Goal: Task Accomplishment & Management: Manage account settings

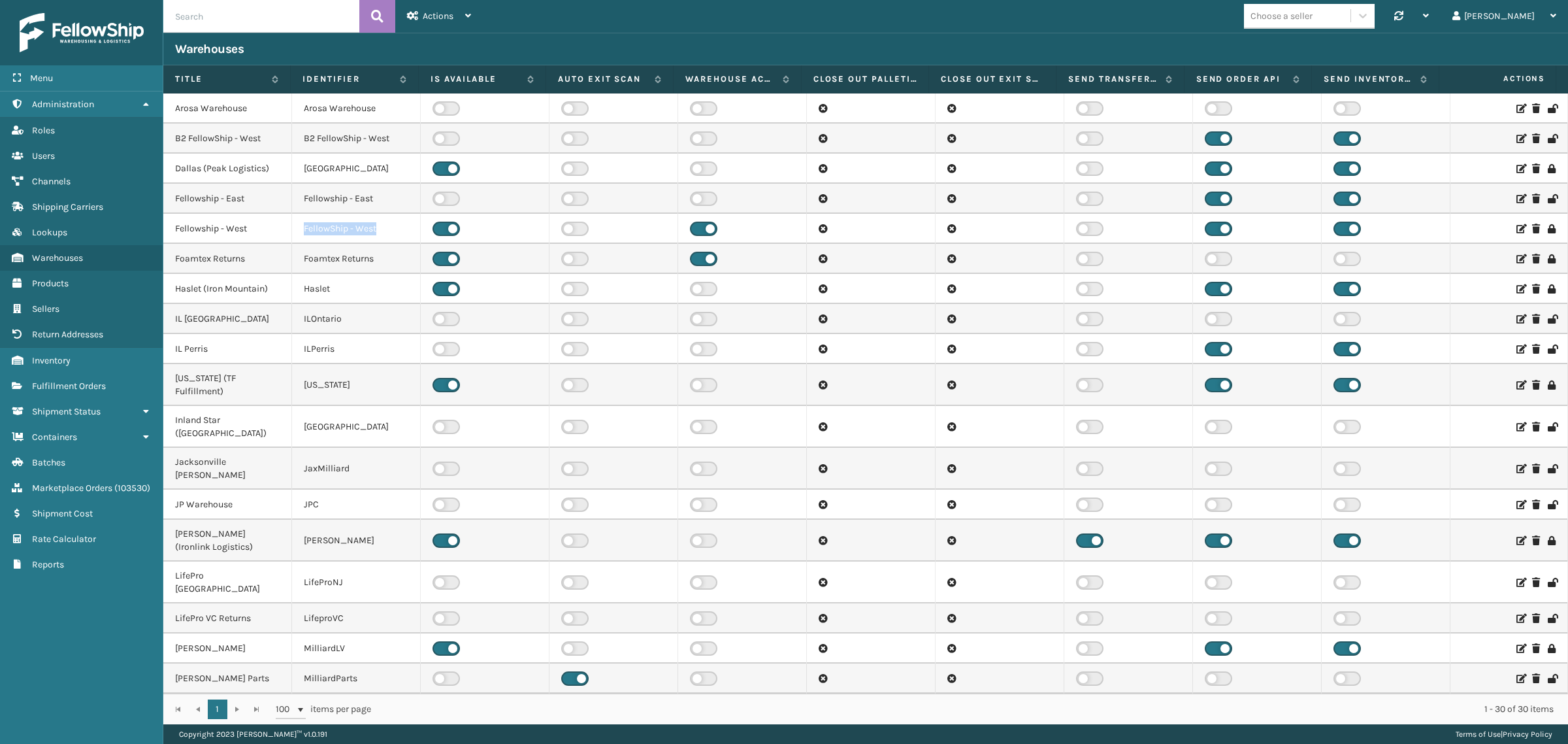
drag, startPoint x: 377, startPoint y: 227, endPoint x: 345, endPoint y: 227, distance: 32.0
click at [303, 229] on td "FellowShip - West" at bounding box center [356, 228] width 129 height 30
copy td "FellowShip - West"
click at [386, 226] on td "FellowShip - West" at bounding box center [356, 228] width 129 height 30
click at [276, 15] on input "text" at bounding box center [261, 16] width 196 height 32
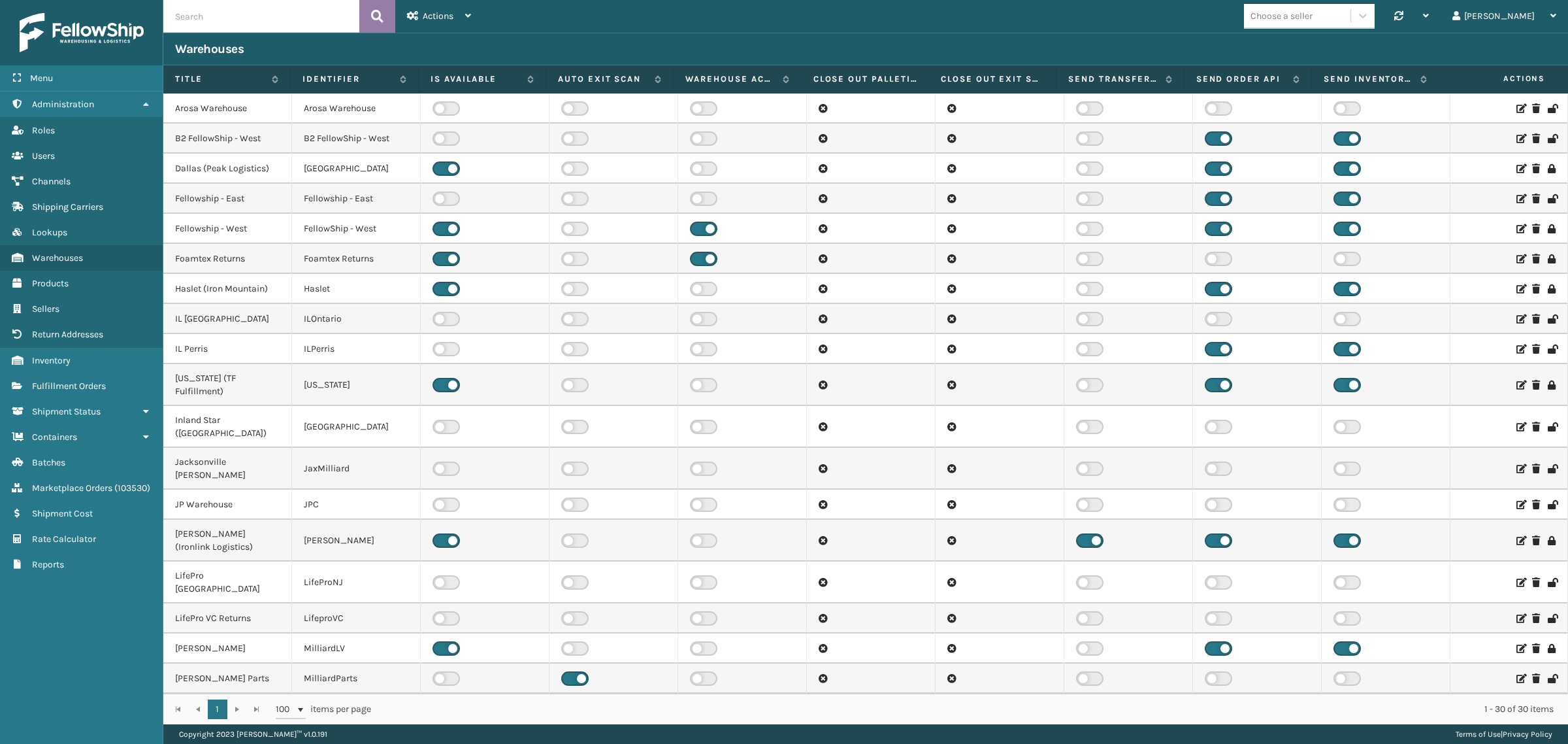
paste input "FellowShip - West"
type input "FellowShip - West"
click at [379, 11] on icon at bounding box center [377, 17] width 13 height 20
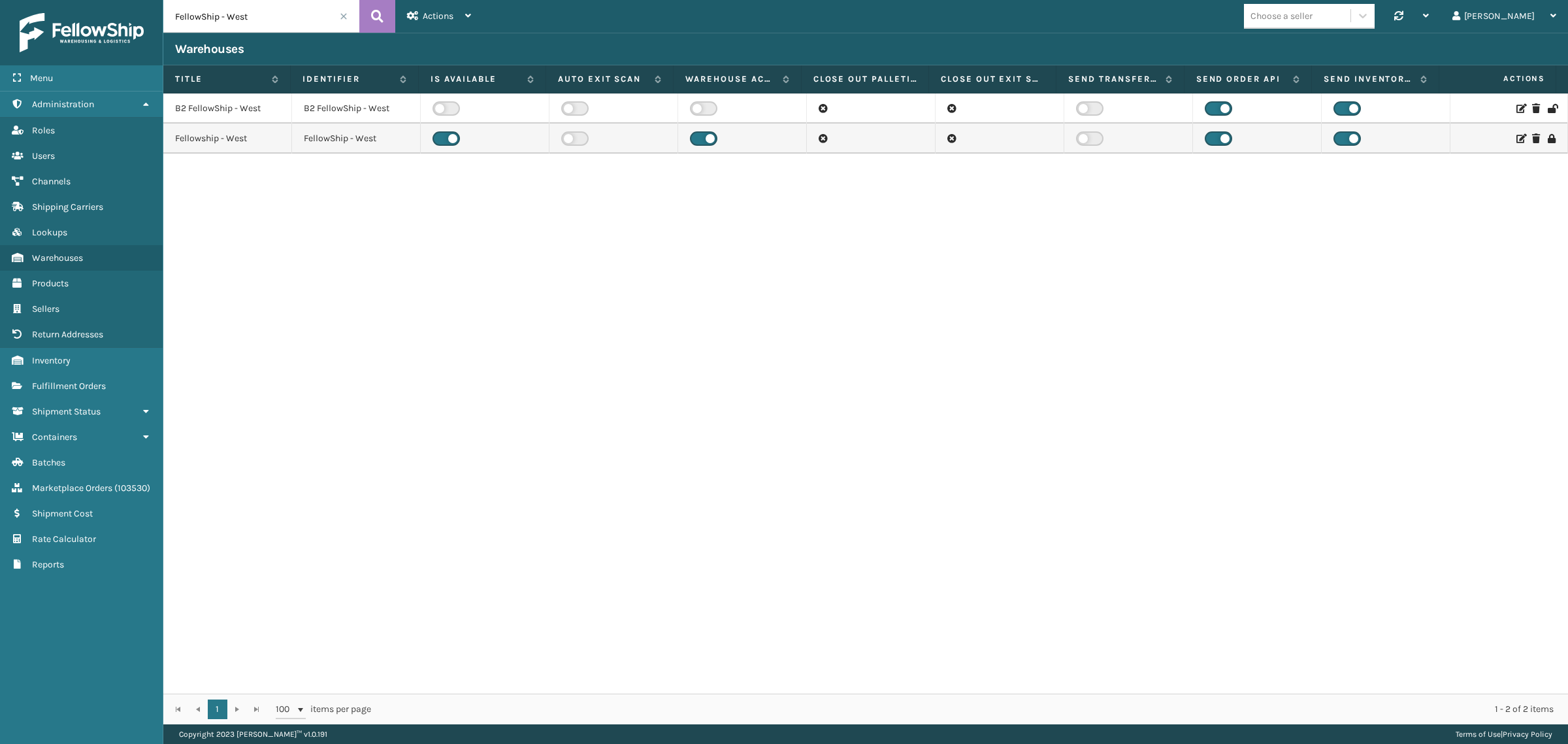
click at [678, 325] on div "B2 FellowShip - West B2 FellowShip - West Fellowship - West FellowShip - West" at bounding box center [865, 393] width 1405 height 600
click at [797, 300] on div "B2 FellowShip - West B2 FellowShip - West Fellowship - West FellowShip - West" at bounding box center [865, 393] width 1405 height 600
click at [376, 9] on icon at bounding box center [377, 17] width 13 height 20
click at [438, 136] on label at bounding box center [446, 139] width 28 height 15
click at [438, 136] on input "checkbox" at bounding box center [436, 136] width 9 height 9
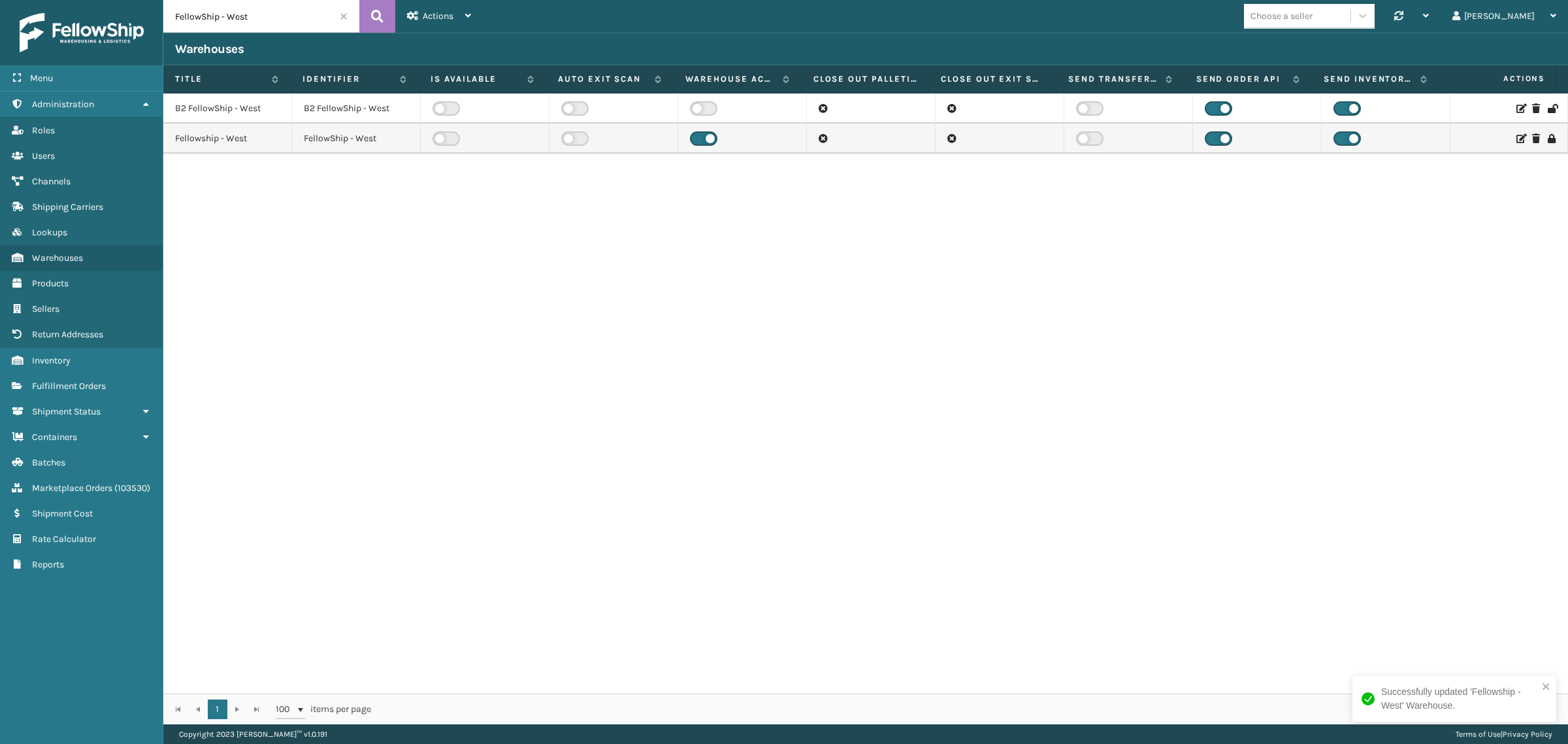
click at [1516, 136] on icon at bounding box center [1520, 139] width 8 height 9
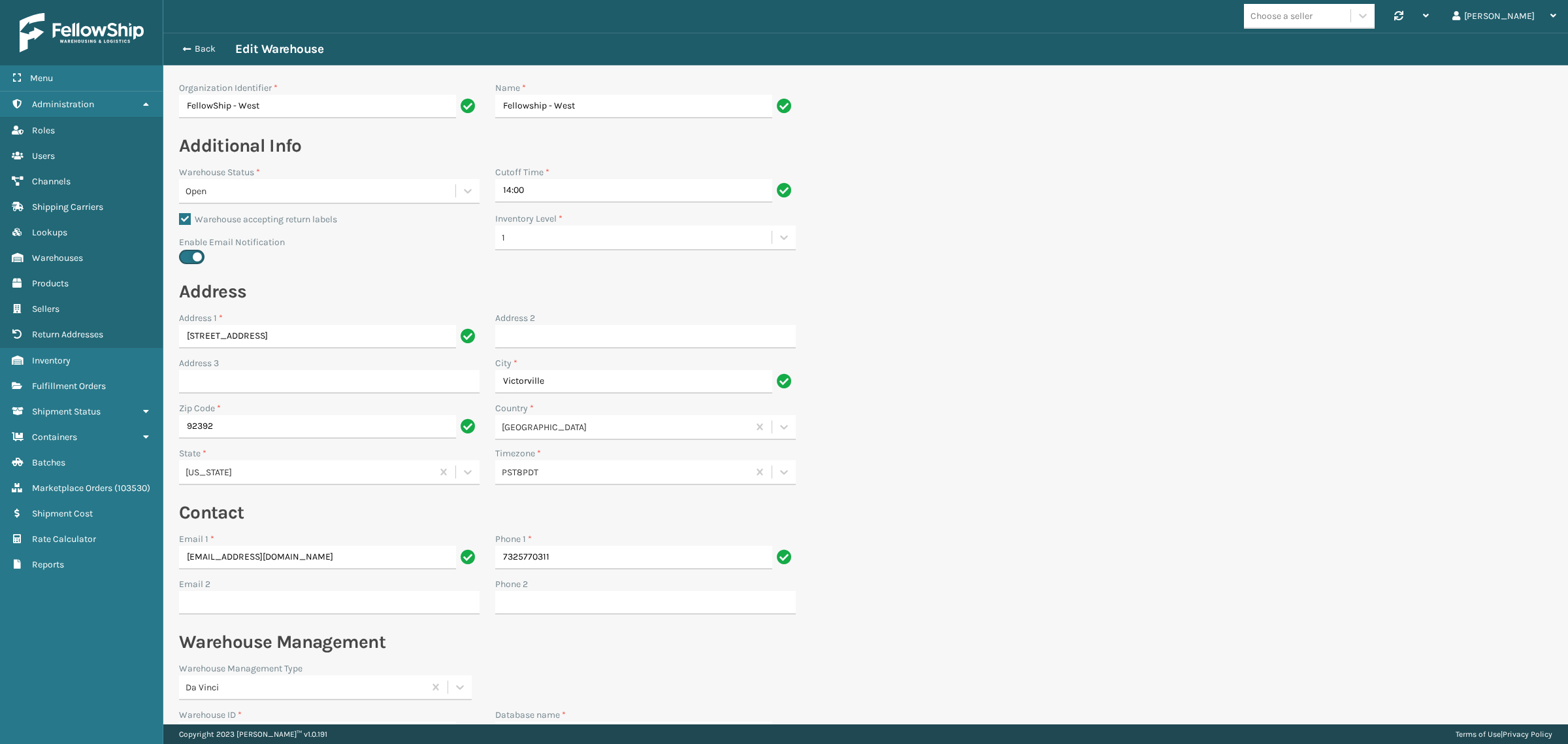
click at [368, 194] on div "Open" at bounding box center [321, 191] width 271 height 14
click at [340, 224] on div "Closed" at bounding box center [329, 224] width 301 height 24
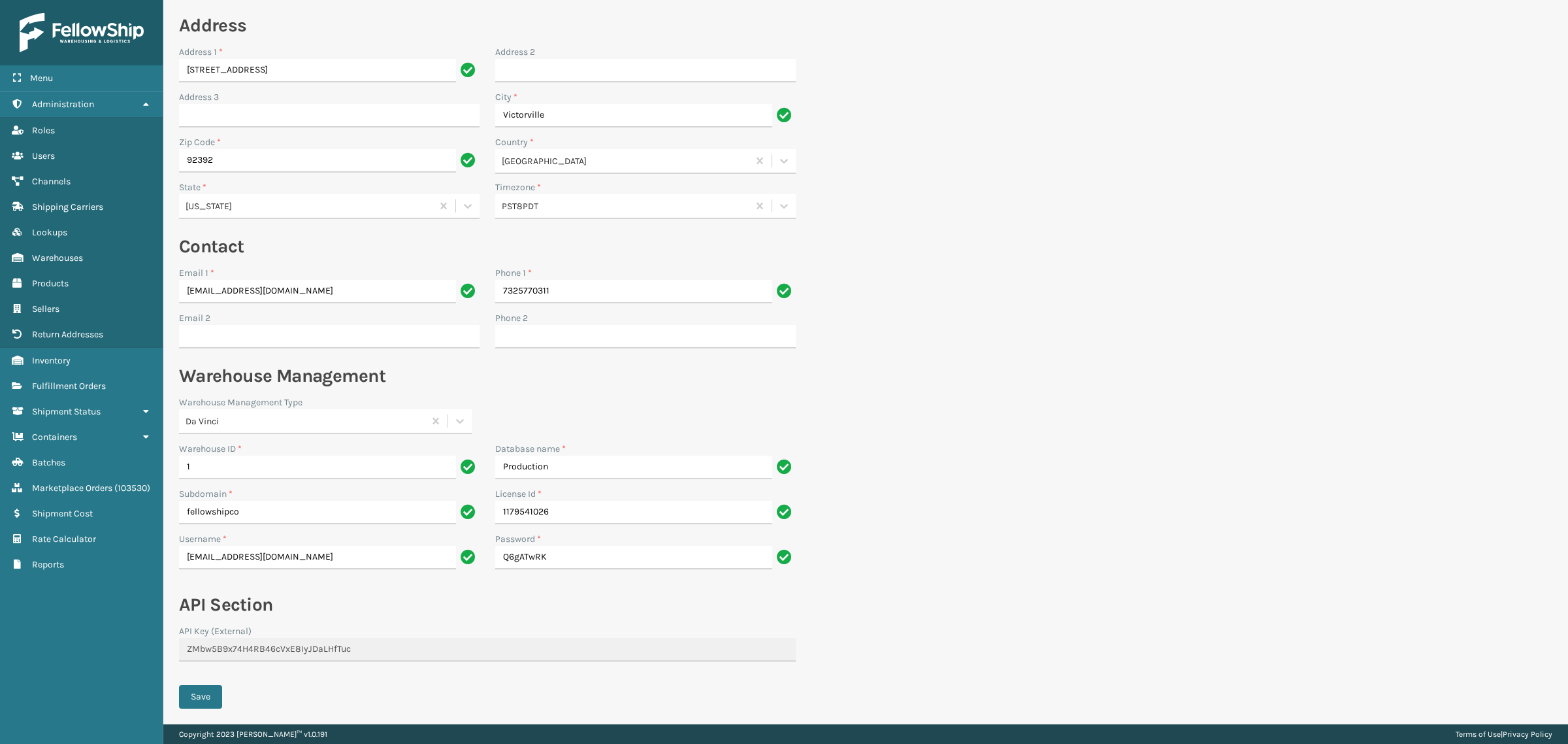
scroll to position [304, 0]
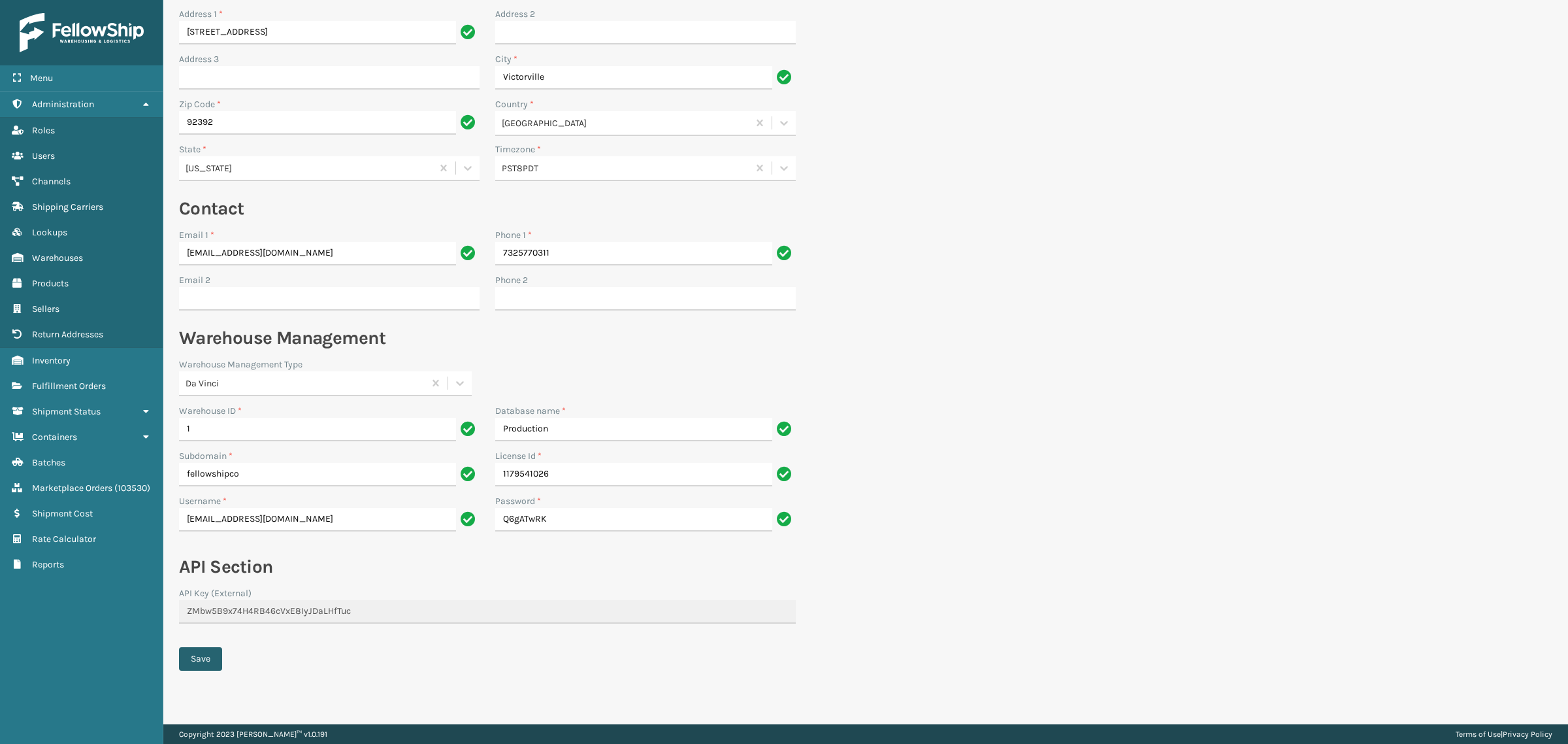
click at [194, 659] on button "Save" at bounding box center [200, 659] width 43 height 24
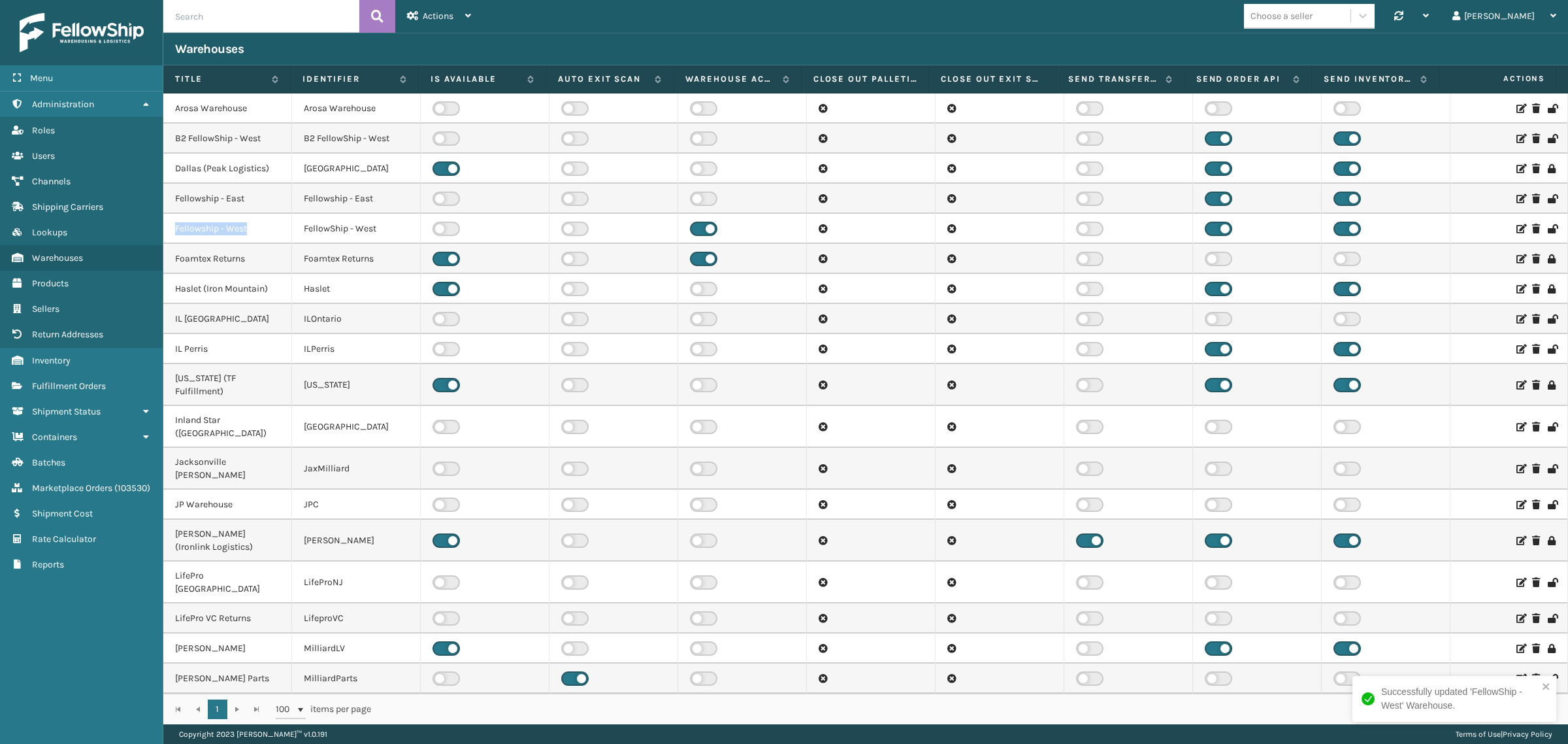
drag, startPoint x: 174, startPoint y: 226, endPoint x: 255, endPoint y: 229, distance: 81.1
click at [255, 229] on td "Fellowship - West" at bounding box center [227, 228] width 129 height 30
copy td "Fellowship - West"
click at [255, 17] on input "text" at bounding box center [261, 16] width 196 height 32
paste input "Fellowship - West"
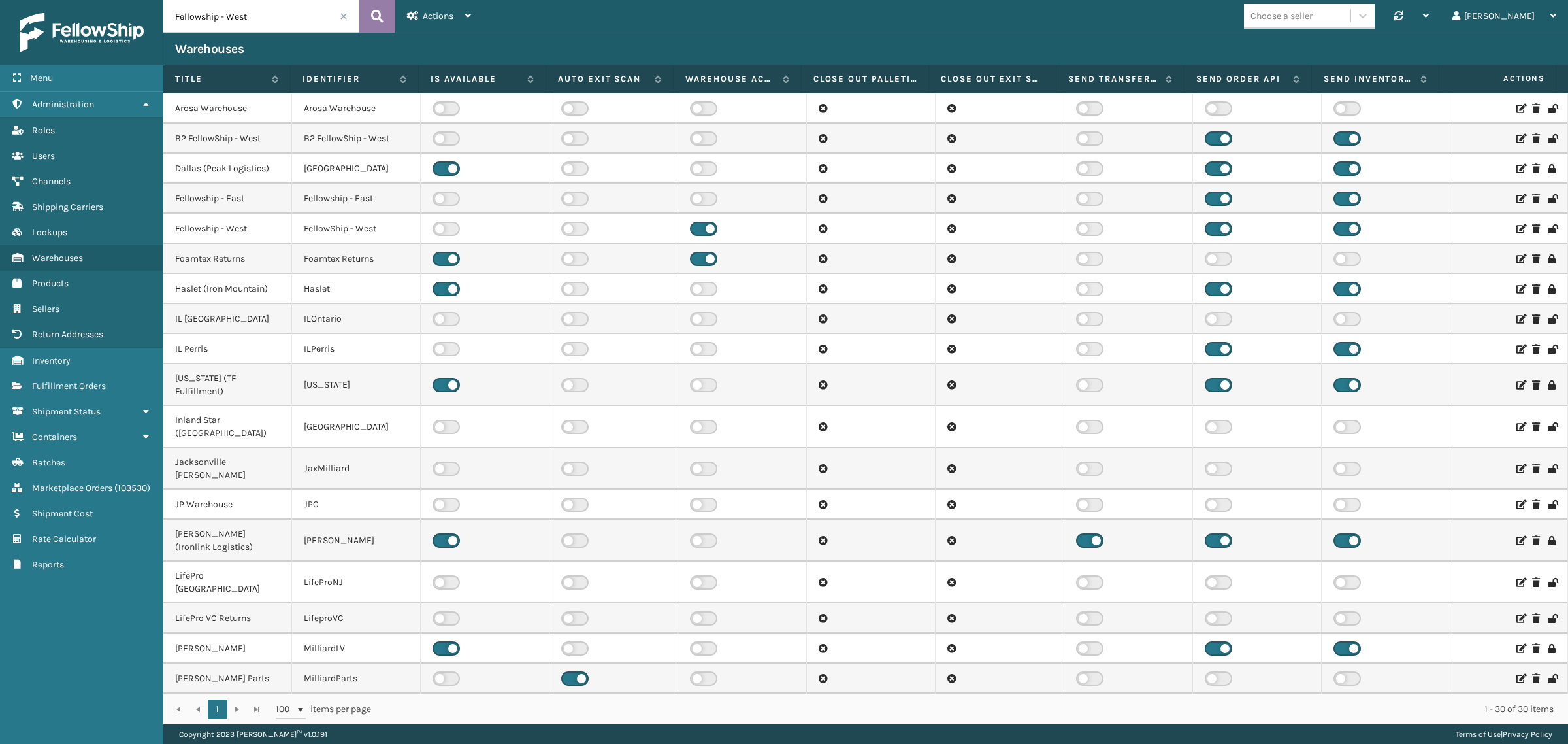
type input "Fellowship - West"
click at [374, 11] on icon at bounding box center [377, 17] width 13 height 20
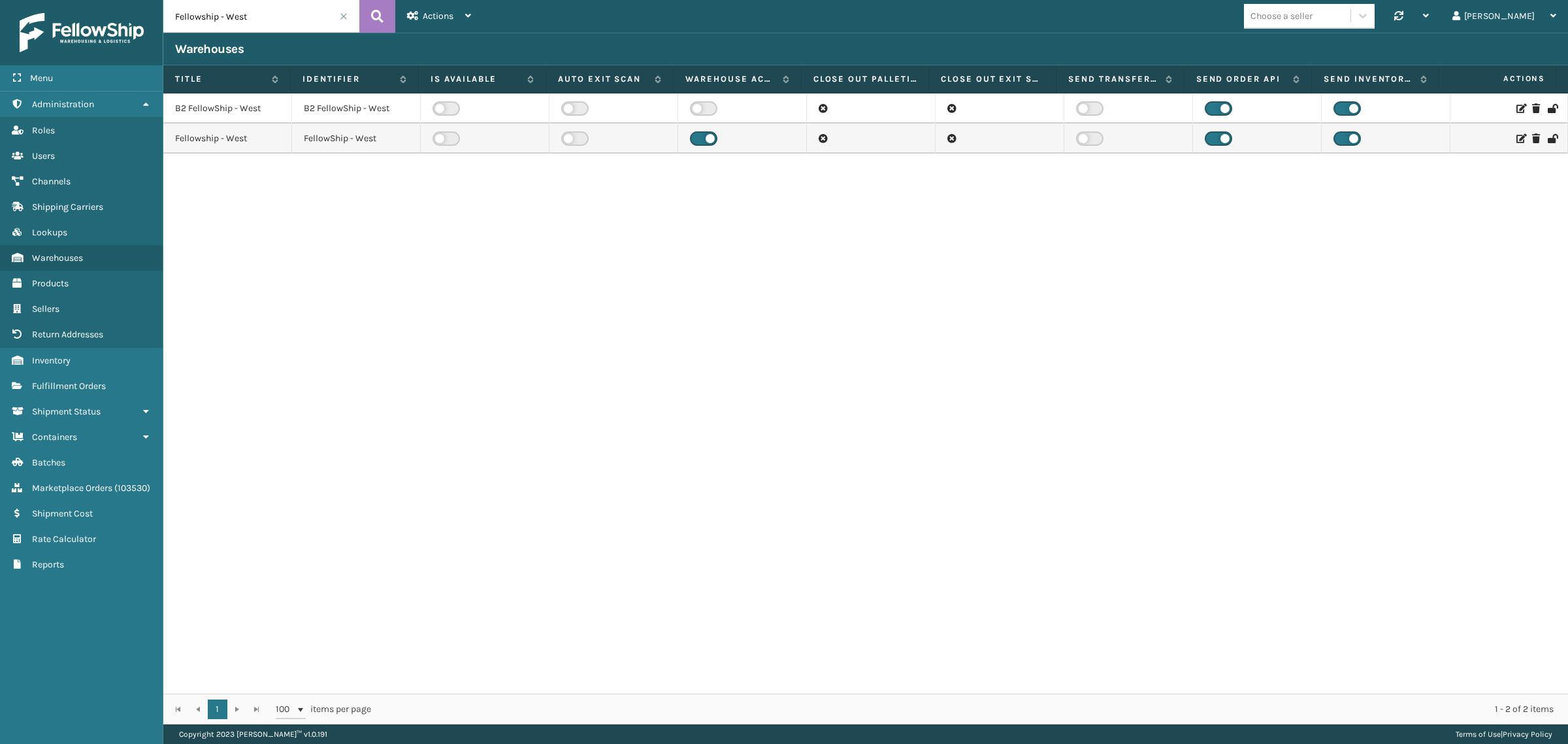
click at [1516, 135] on icon at bounding box center [1520, 139] width 8 height 9
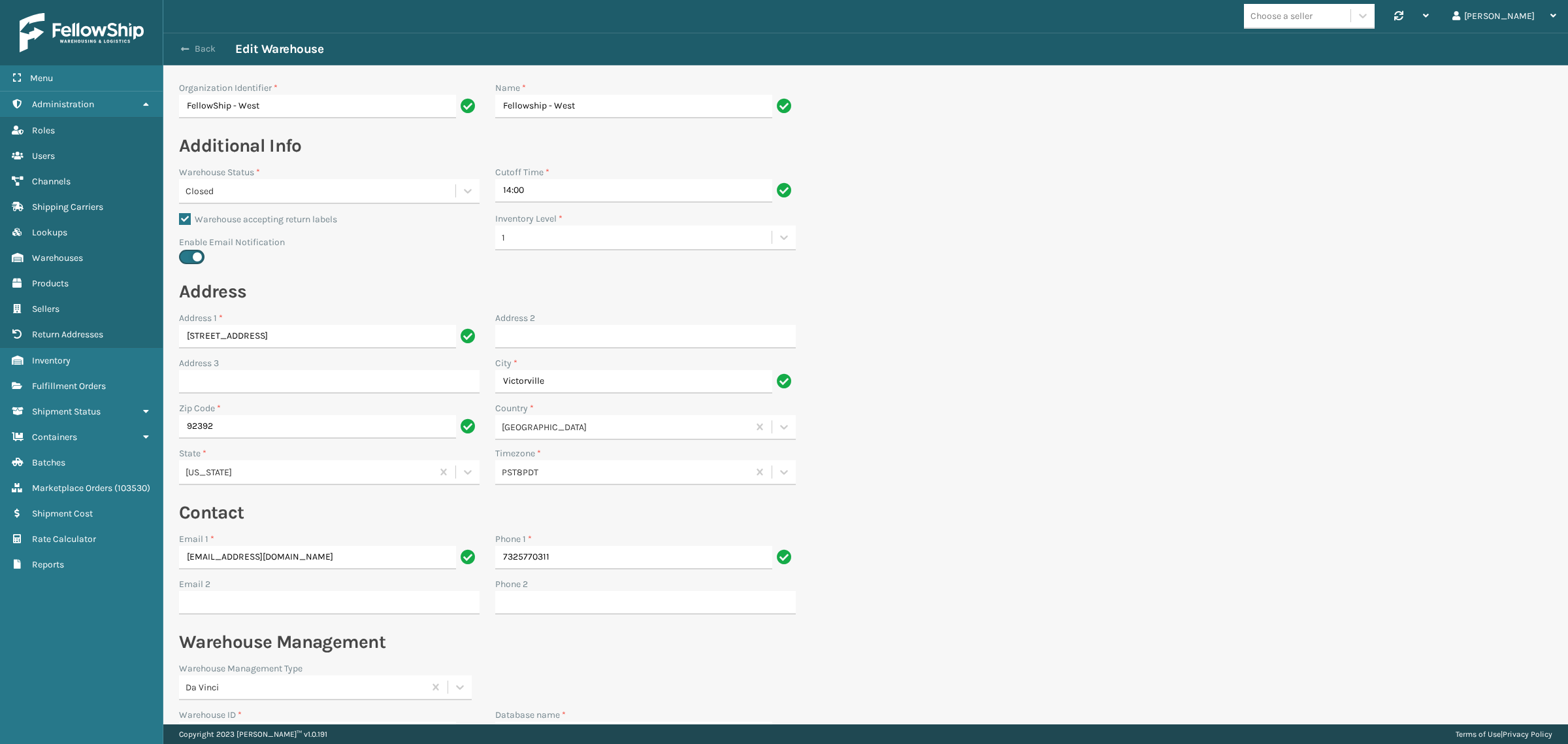
click at [199, 48] on button "Back" at bounding box center [205, 49] width 60 height 12
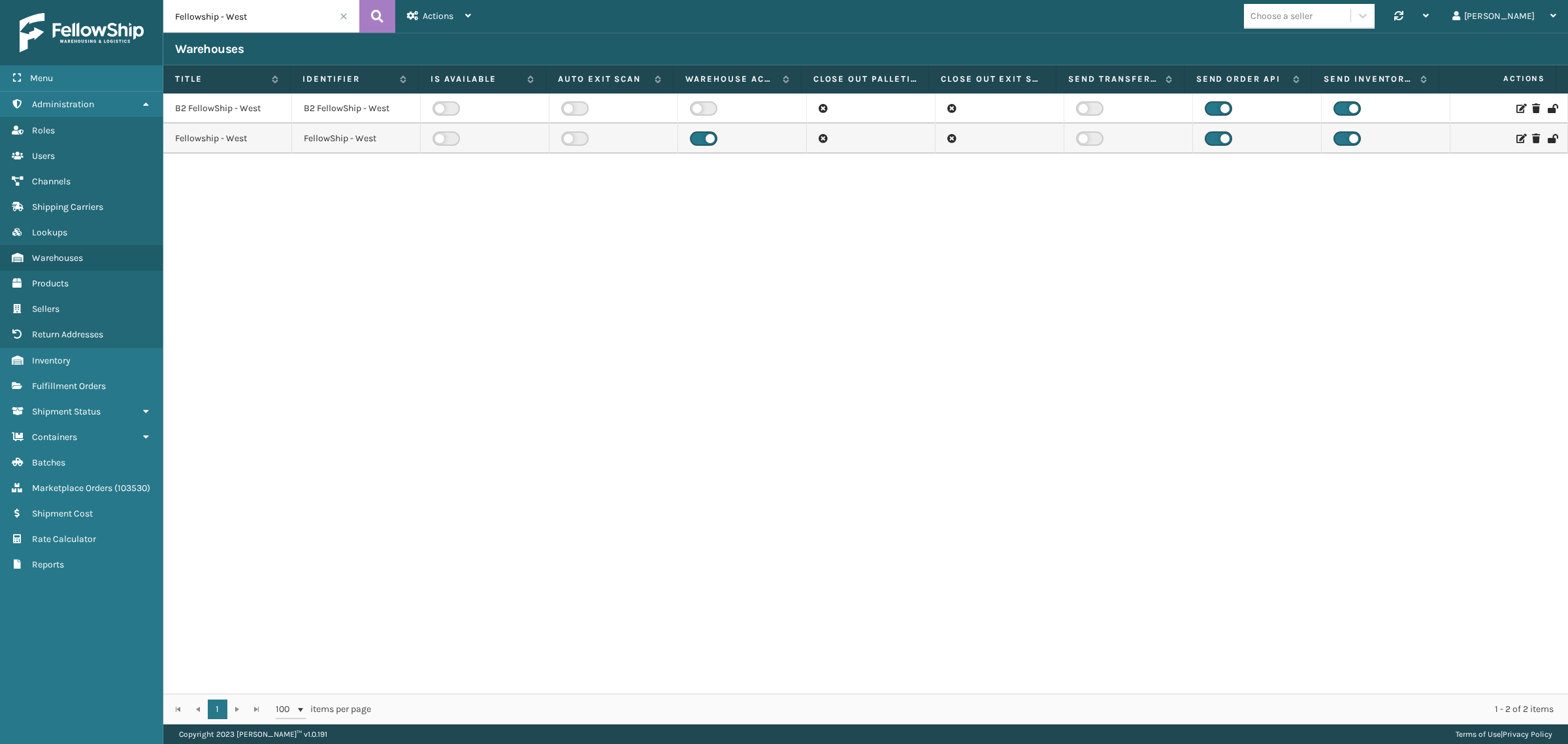
click at [1516, 138] on icon at bounding box center [1520, 139] width 8 height 9
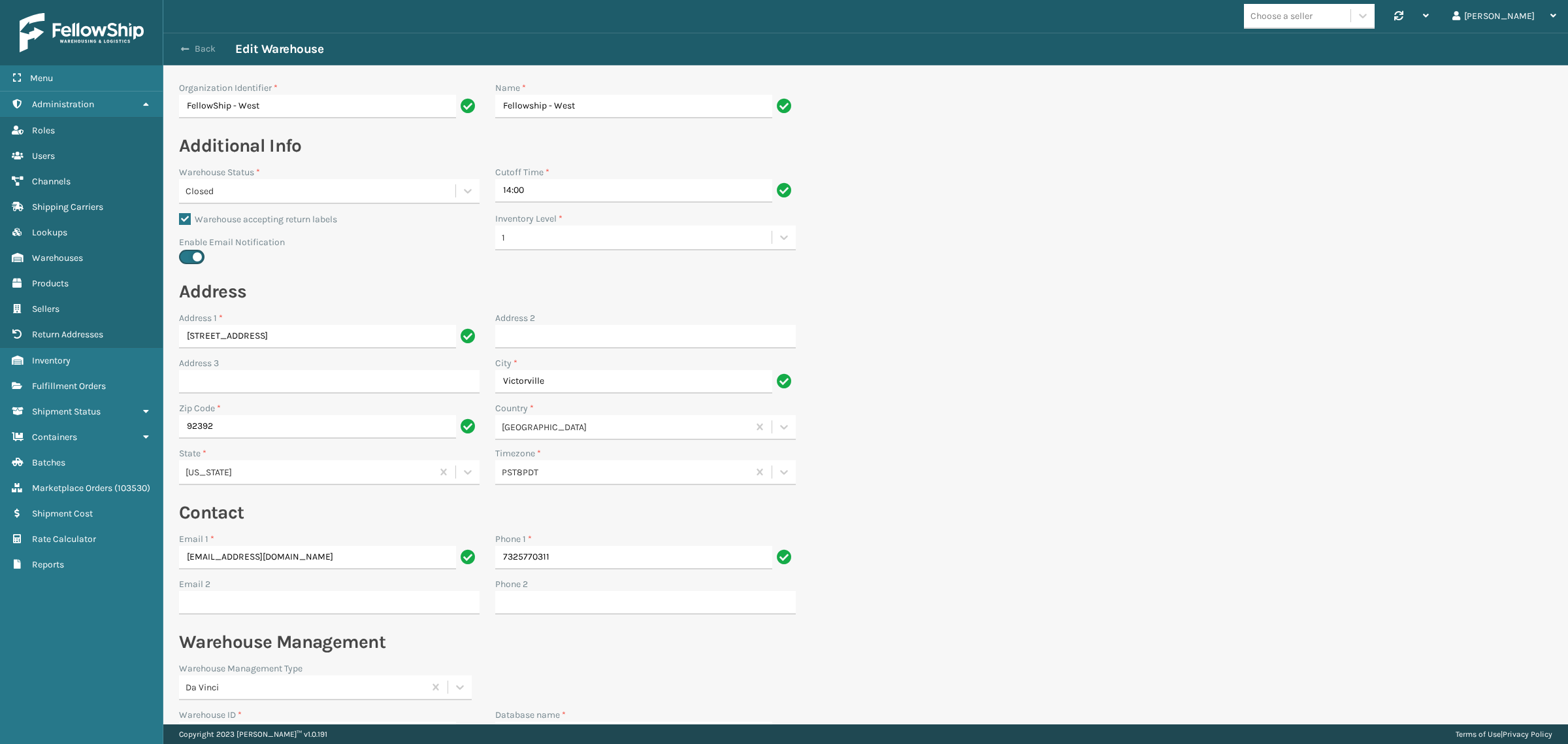
click at [190, 48] on button "Back" at bounding box center [205, 49] width 60 height 12
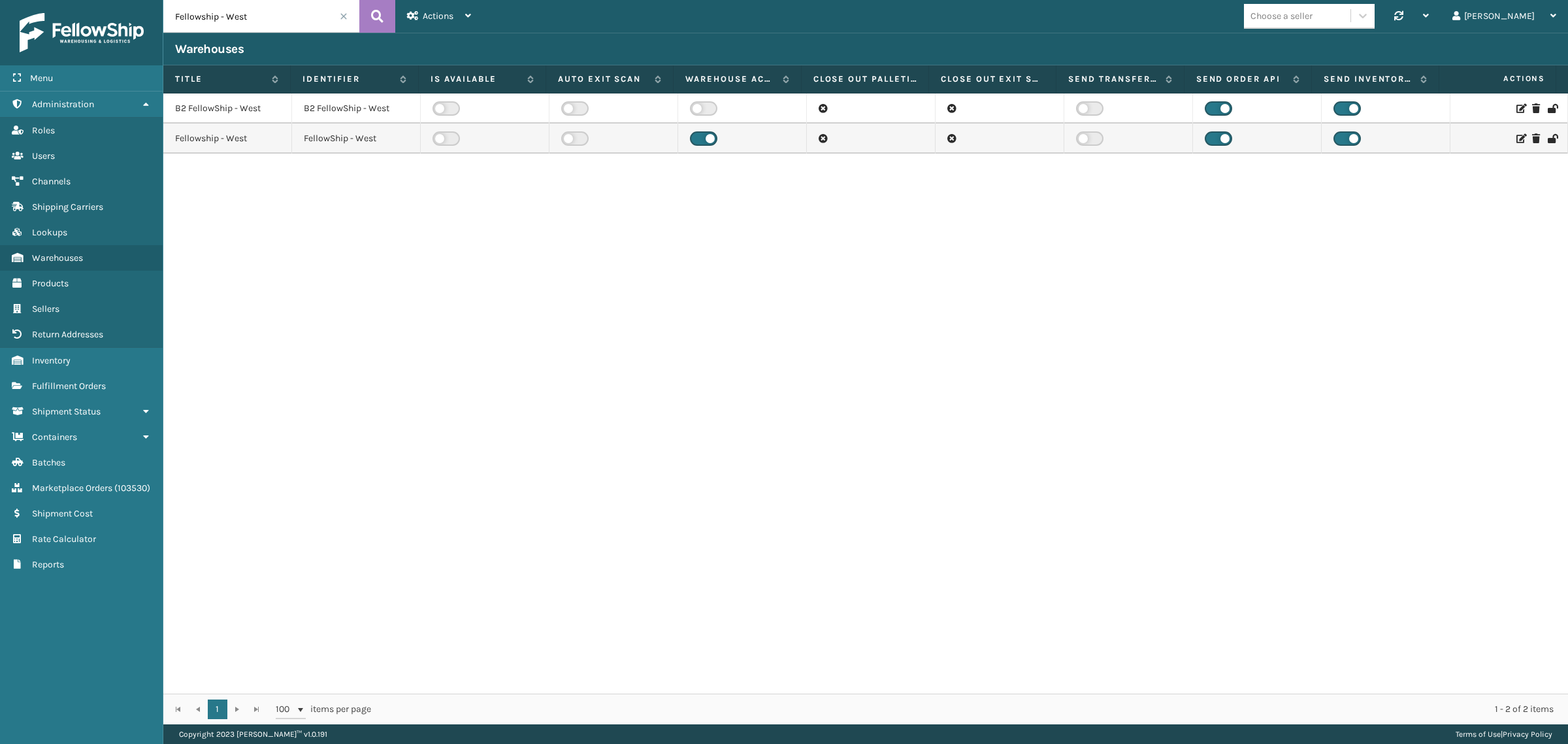
click at [1516, 139] on icon at bounding box center [1520, 139] width 8 height 9
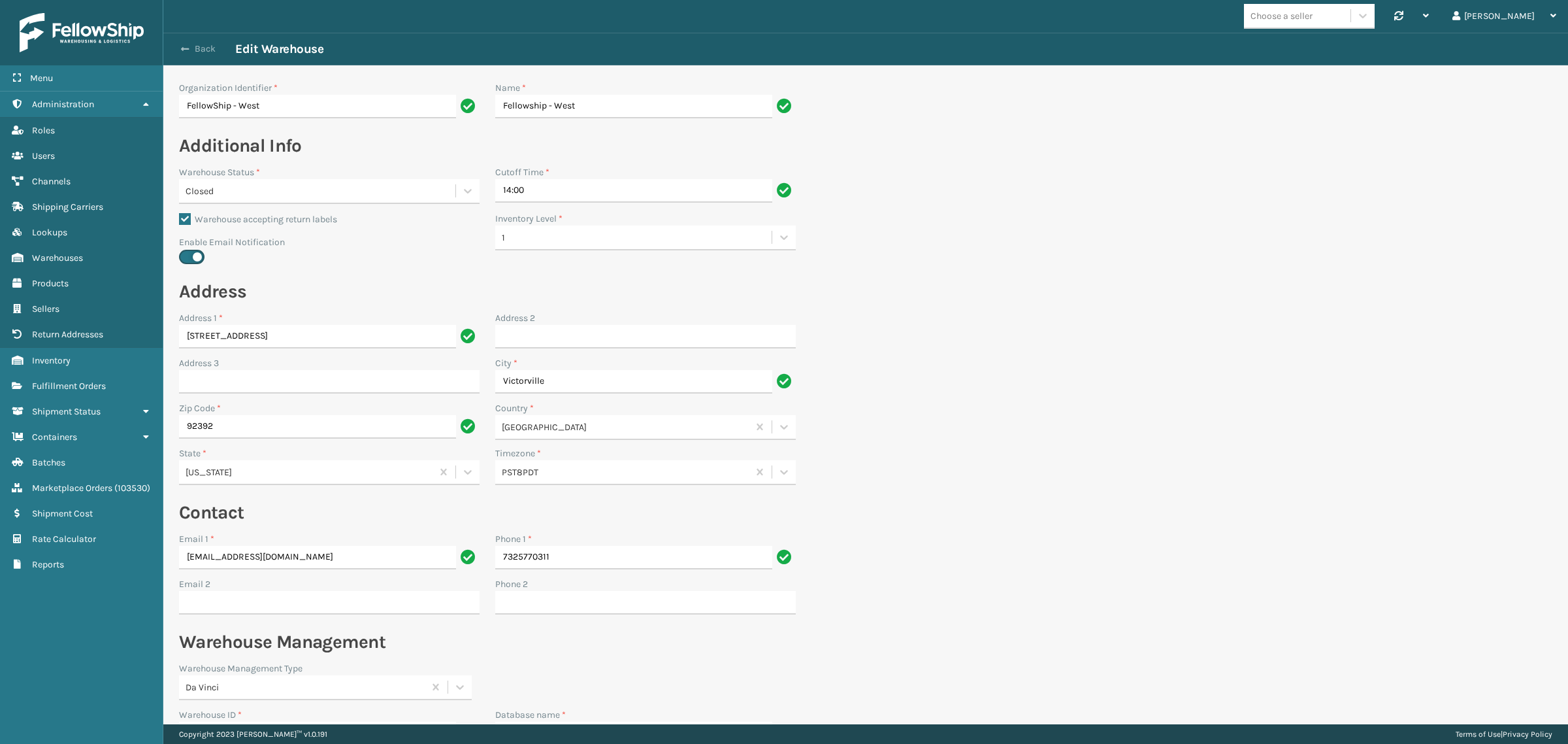
click at [198, 47] on button "Back" at bounding box center [205, 49] width 60 height 12
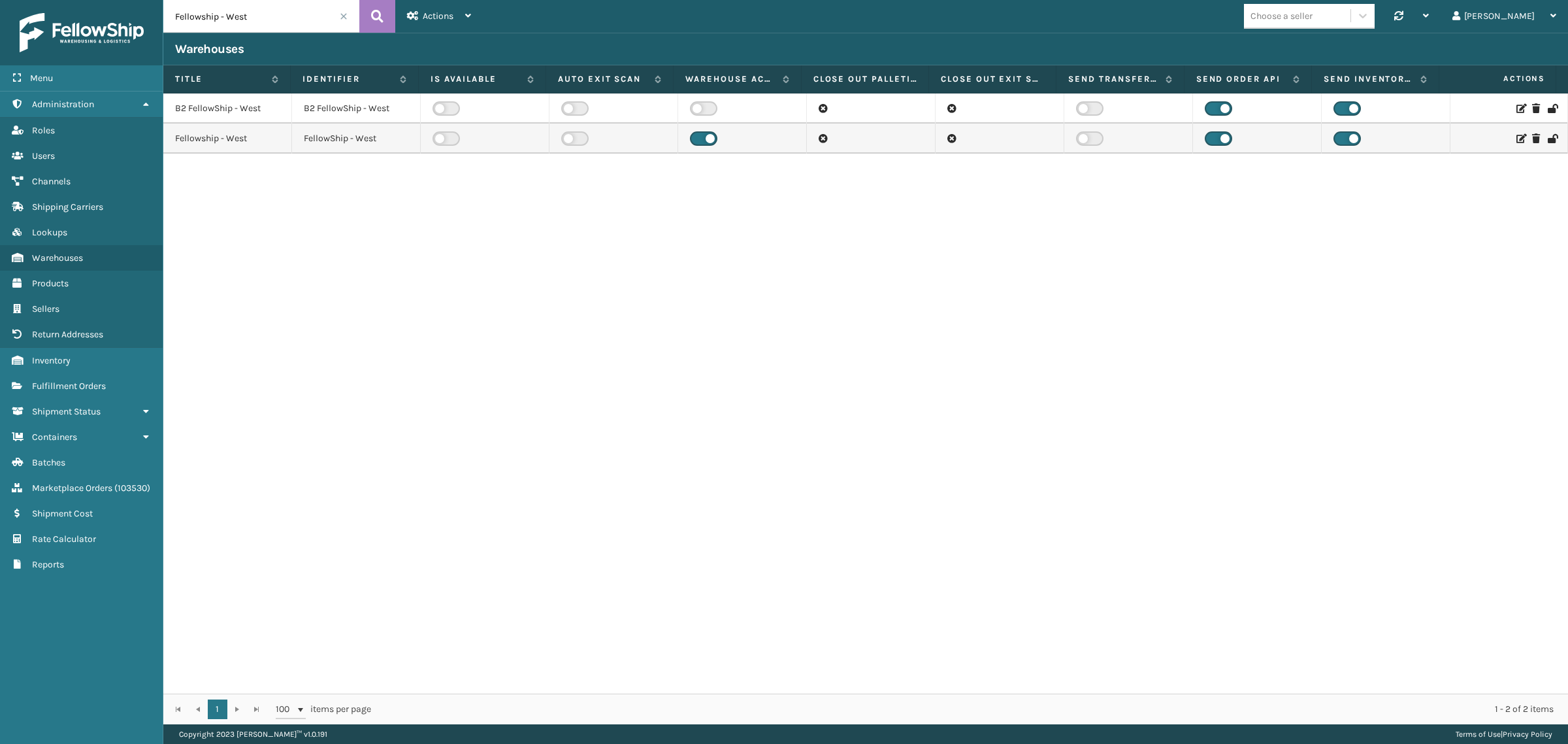
click at [1516, 135] on icon at bounding box center [1520, 139] width 8 height 9
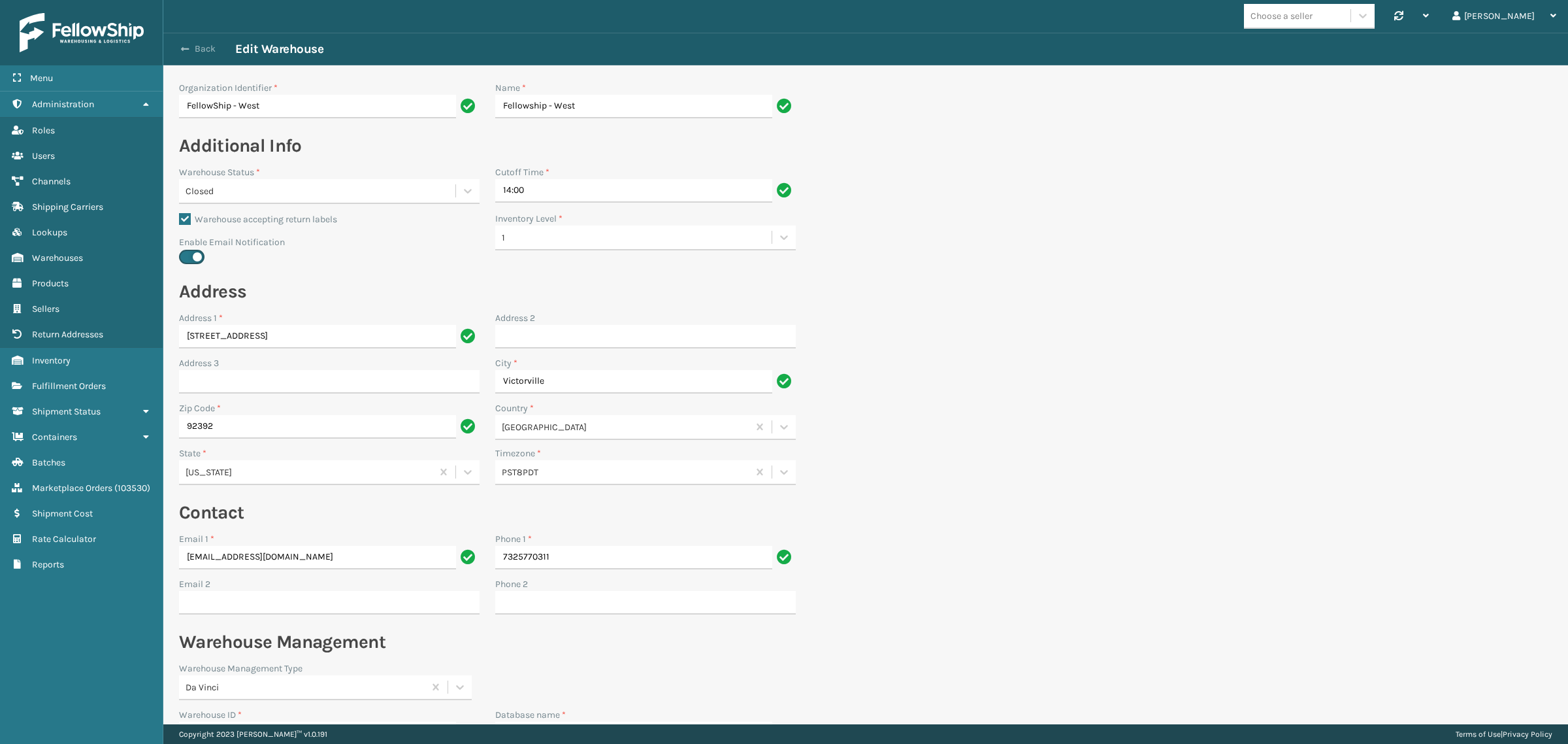
click at [196, 44] on button "Back" at bounding box center [205, 49] width 60 height 12
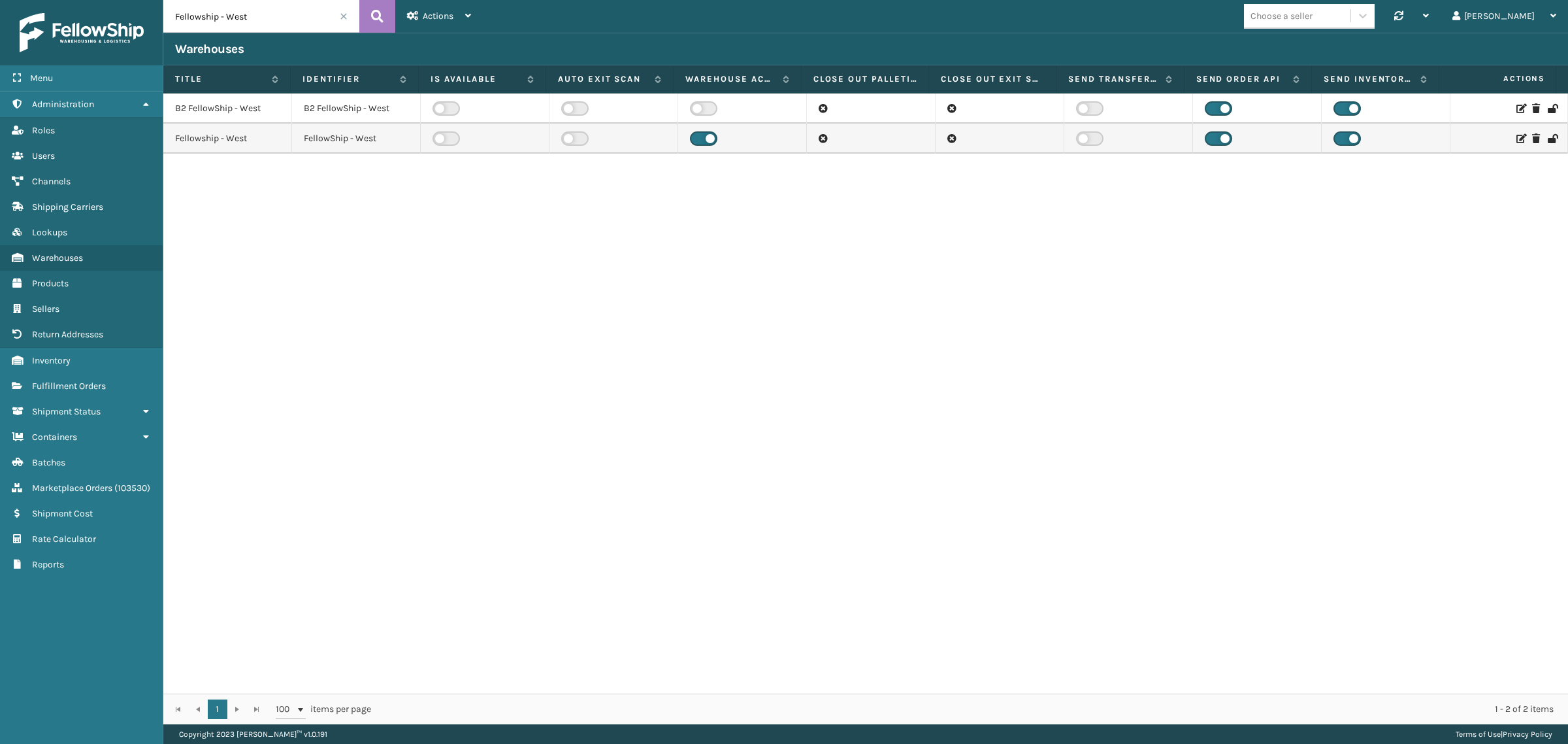
click at [343, 13] on span at bounding box center [344, 17] width 8 height 8
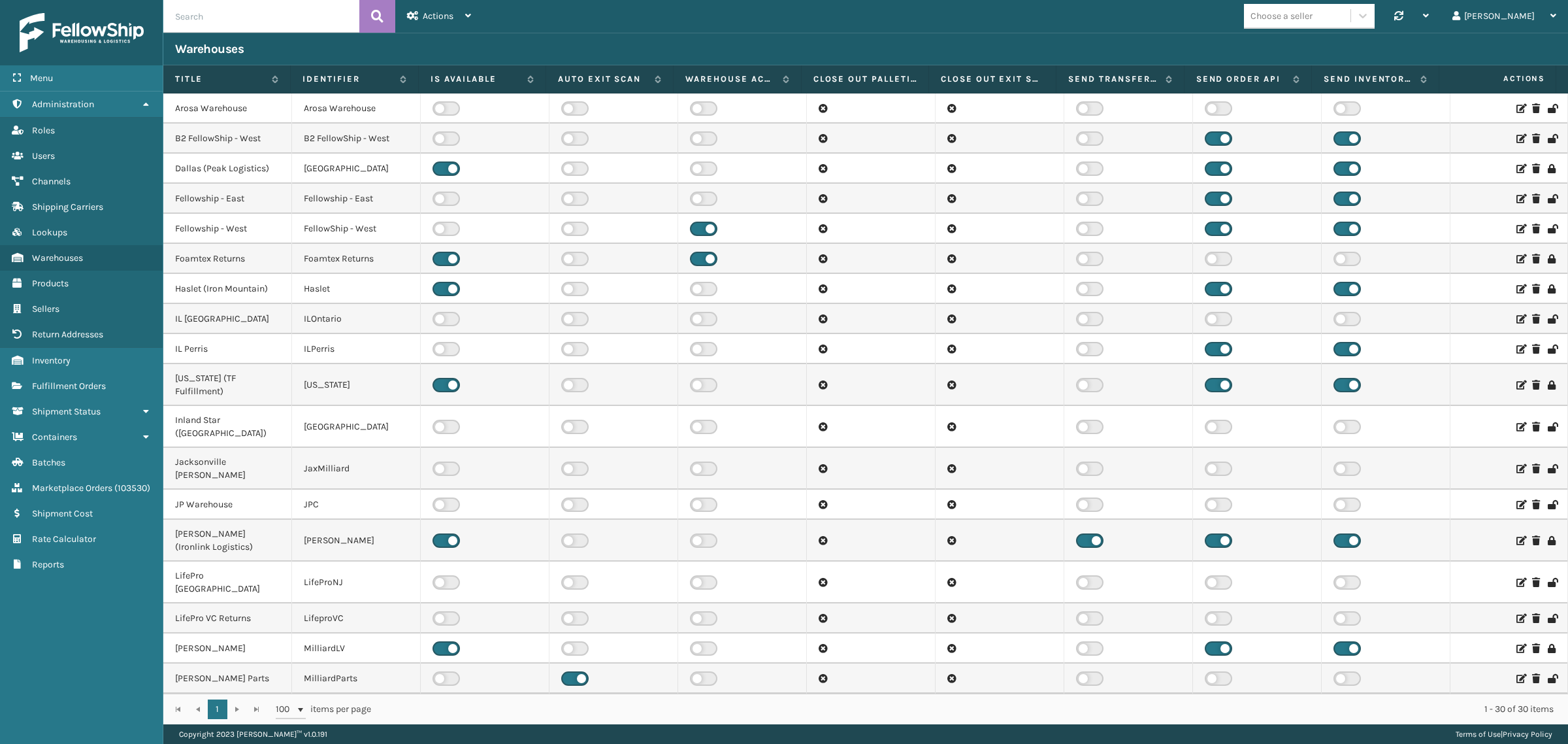
click at [883, 15] on div "Choose a seller Synchronise all channels Gil Log Out" at bounding box center [1025, 16] width 1085 height 32
